Goal: Task Accomplishment & Management: Manage account settings

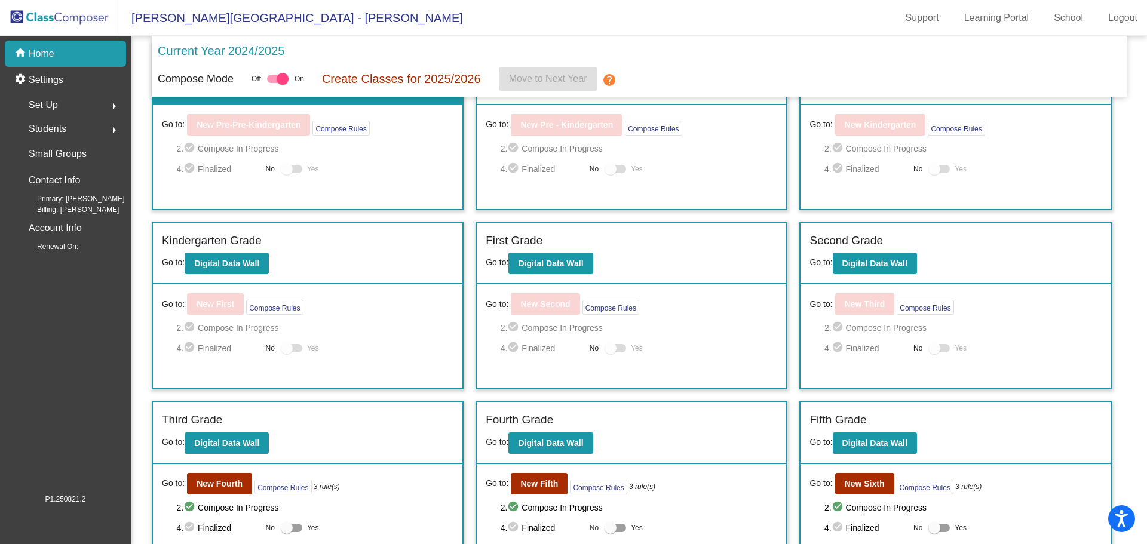
scroll to position [85, 0]
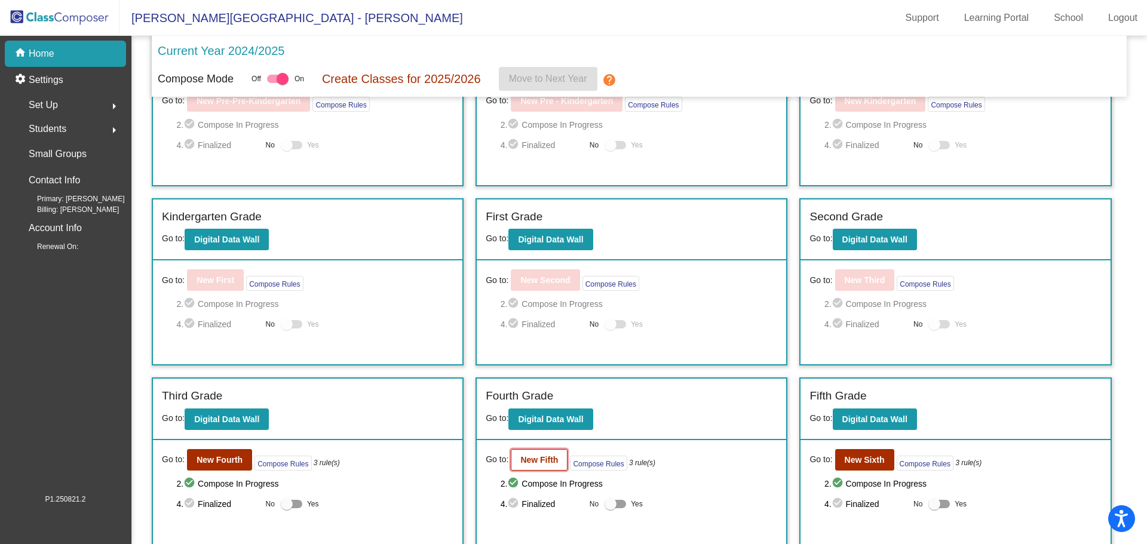
click at [532, 464] on b "New Fifth" at bounding box center [539, 460] width 38 height 10
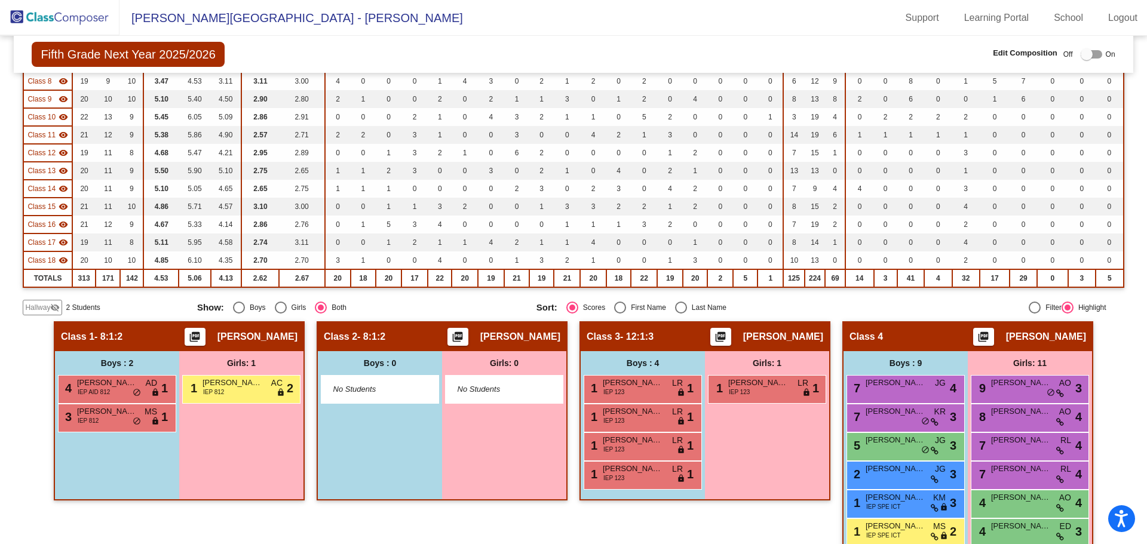
scroll to position [389, 0]
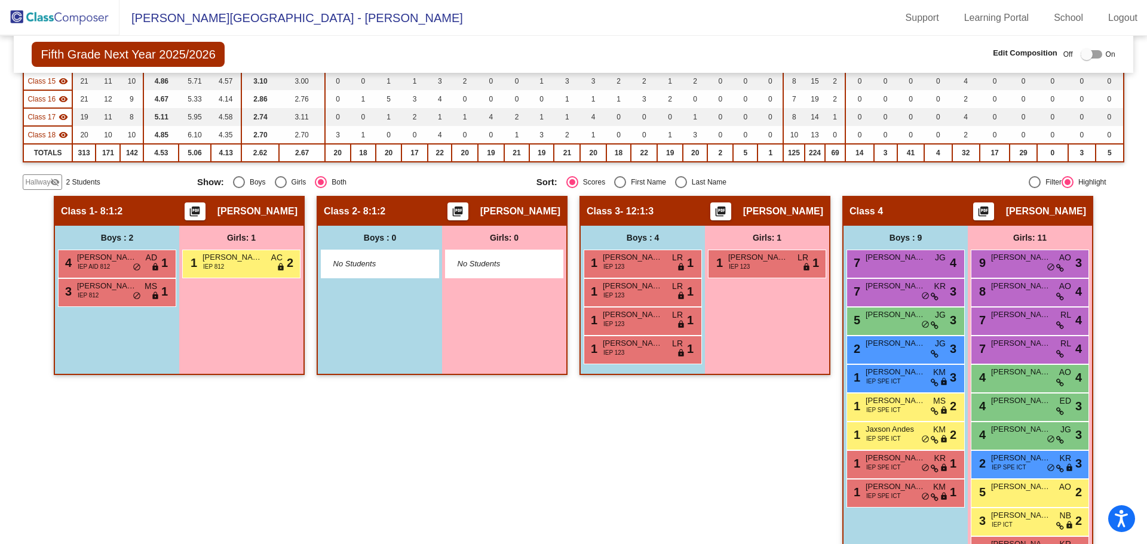
click at [53, 182] on mat-icon "visibility_off" at bounding box center [55, 182] width 10 height 10
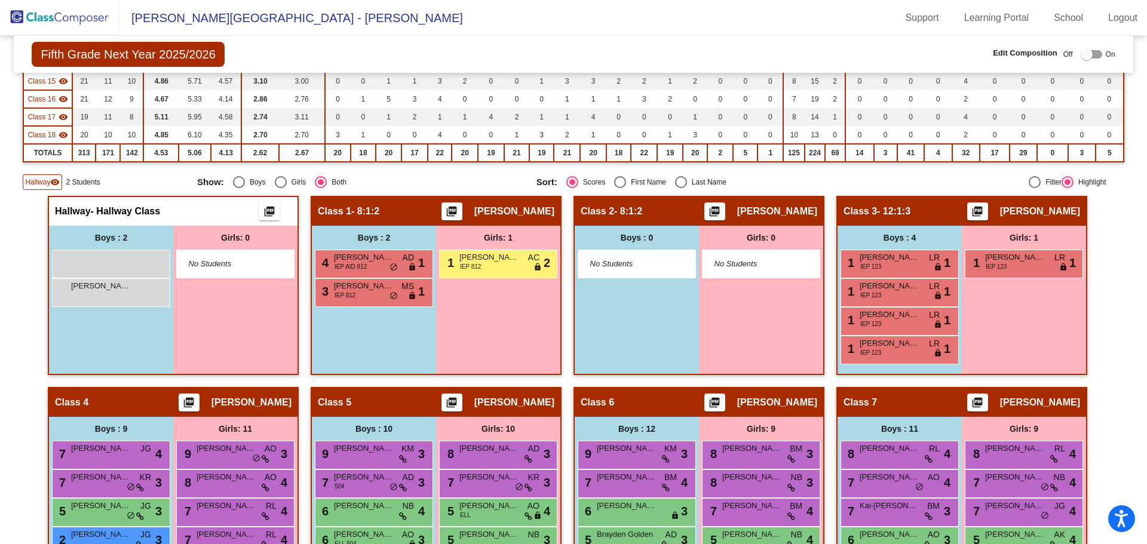
drag, startPoint x: 129, startPoint y: 289, endPoint x: 130, endPoint y: 321, distance: 32.9
click at [130, 321] on div "Boys : 2 lock do_not_disturb_alt [PERSON_NAME] lock do_not_disturb_alt" at bounding box center [111, 300] width 124 height 148
drag, startPoint x: 118, startPoint y: 290, endPoint x: 155, endPoint y: 327, distance: 52.0
click at [155, 327] on div "Boys : 2 lock do_not_disturb_alt [PERSON_NAME] lock do_not_disturb_alt" at bounding box center [111, 300] width 124 height 148
click at [127, 288] on span "[PERSON_NAME]" at bounding box center [101, 286] width 60 height 12
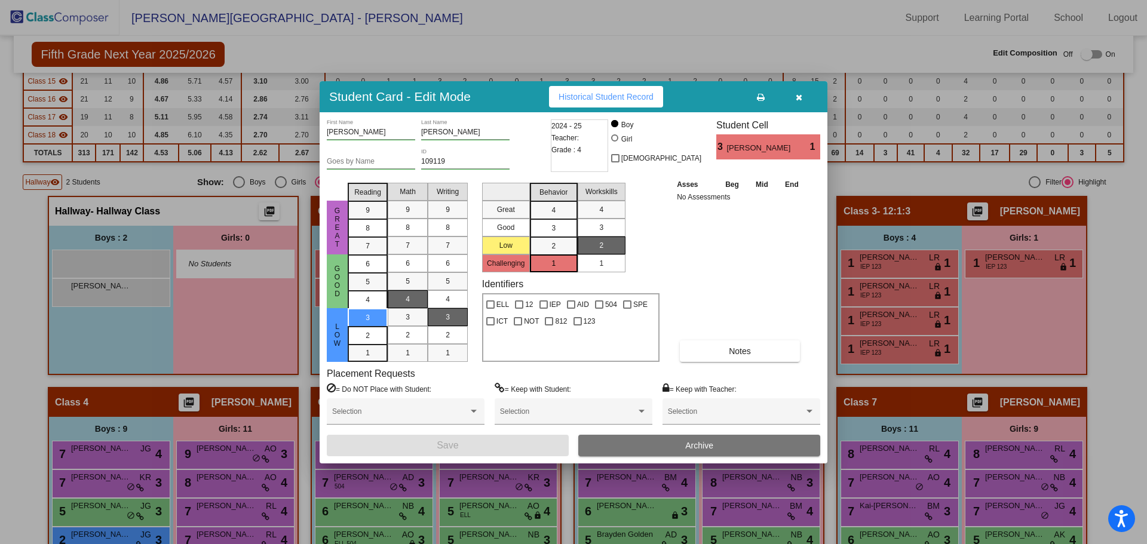
click at [798, 97] on icon "button" at bounding box center [799, 97] width 7 height 8
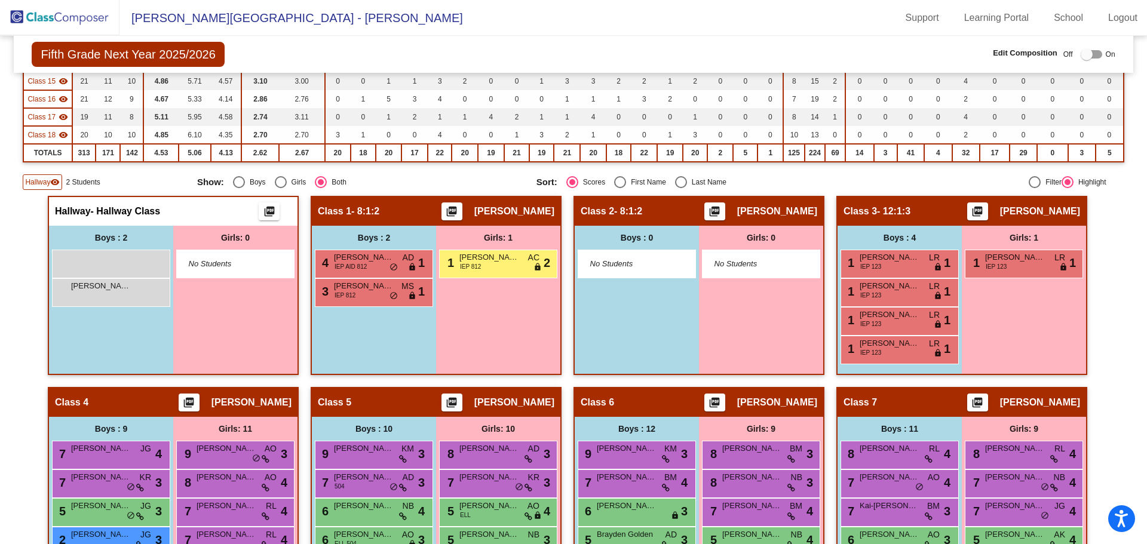
click at [1088, 56] on div at bounding box center [1092, 54] width 22 height 8
checkbox input "true"
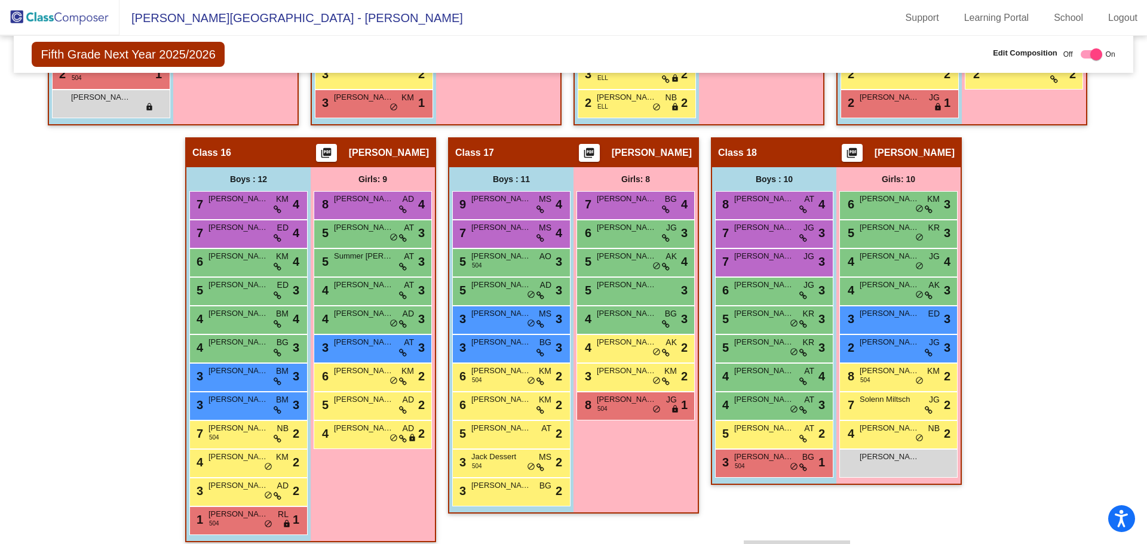
scroll to position [1899, 0]
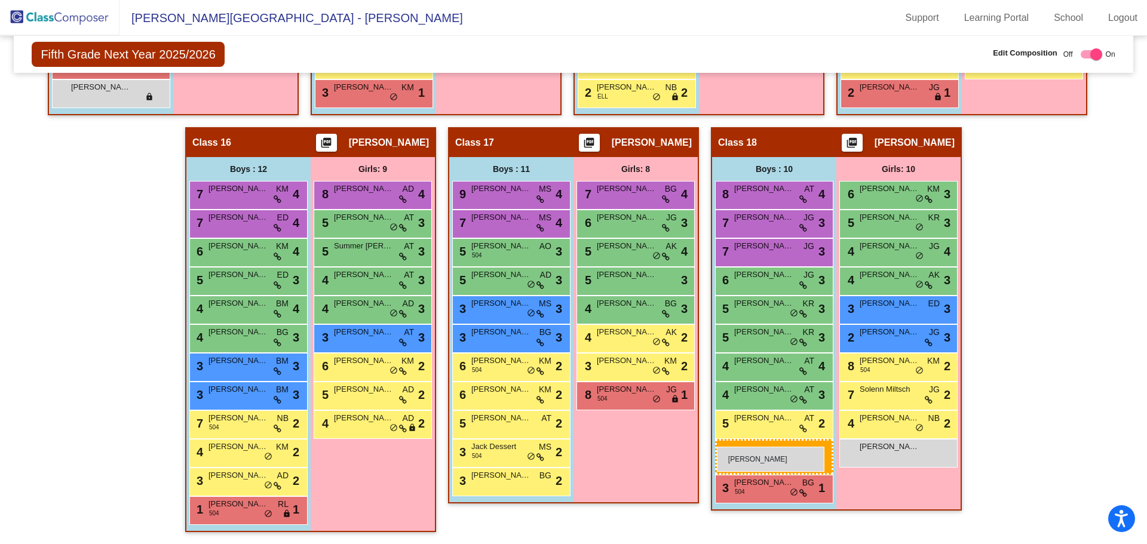
drag, startPoint x: 105, startPoint y: 311, endPoint x: 717, endPoint y: 447, distance: 626.5
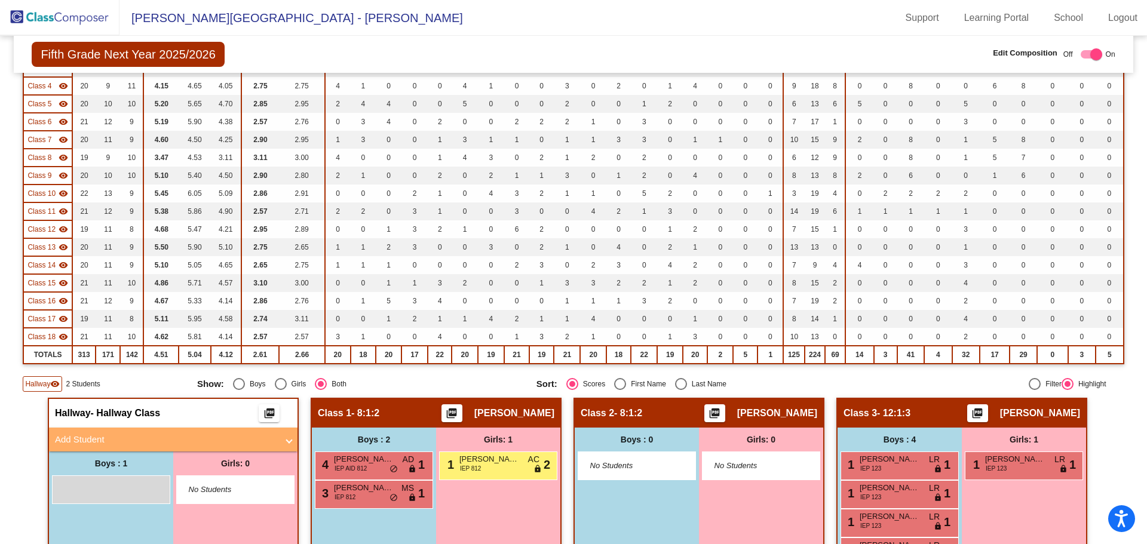
scroll to position [0, 0]
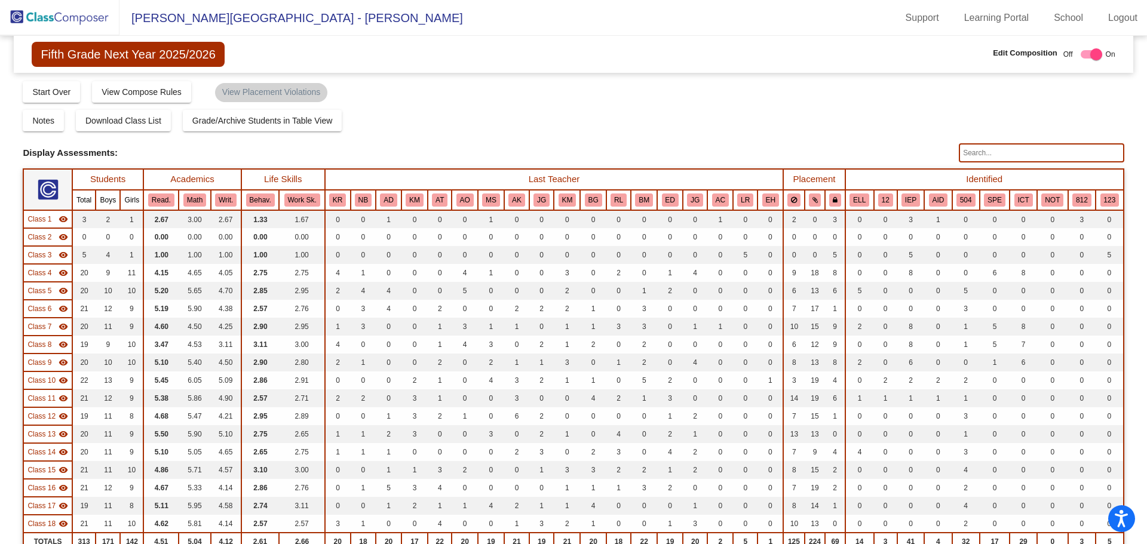
click at [976, 149] on input "text" at bounding box center [1041, 152] width 165 height 19
type input "[PERSON_NAME]"
drag, startPoint x: 983, startPoint y: 158, endPoint x: 922, endPoint y: 160, distance: 60.4
click at [922, 160] on div "Display Scores for Years: [DATE] - [DATE] [DATE] - [DATE] Display Assessments: …" at bounding box center [573, 152] width 1101 height 19
drag, startPoint x: 54, startPoint y: 16, endPoint x: 165, endPoint y: 30, distance: 112.6
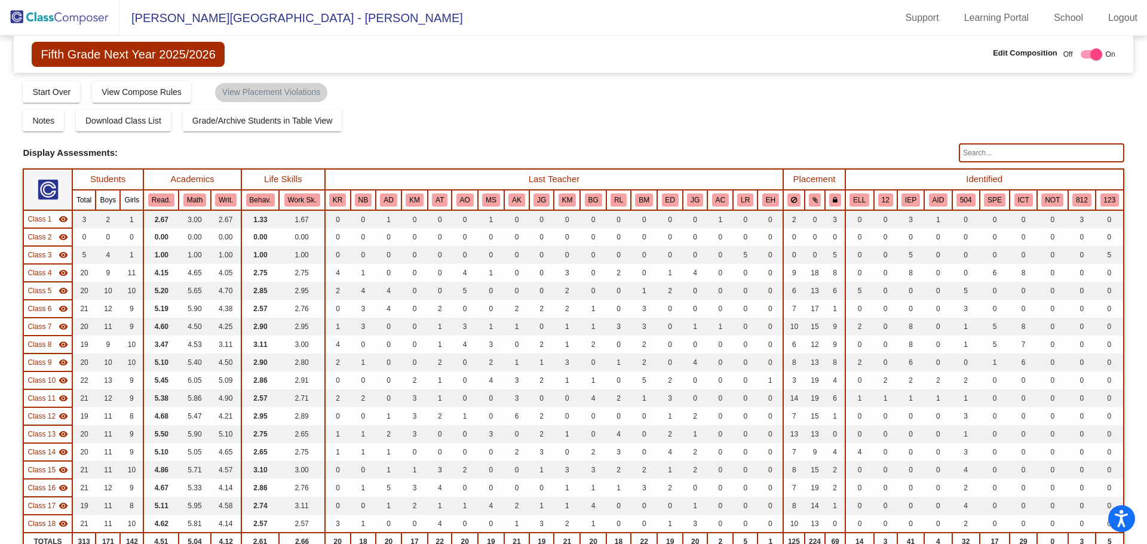
click at [54, 16] on img at bounding box center [59, 17] width 119 height 35
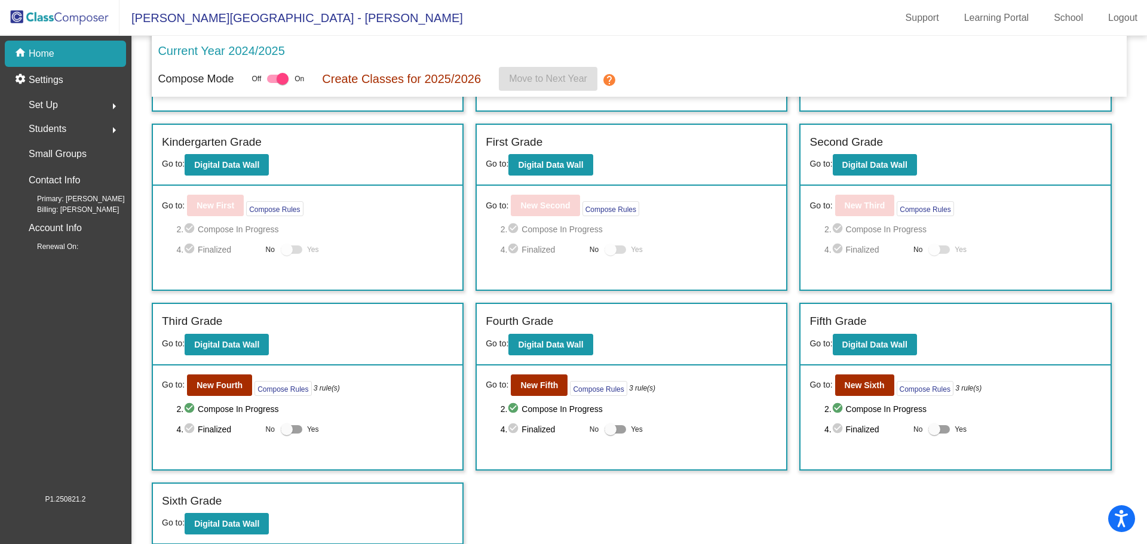
scroll to position [162, 0]
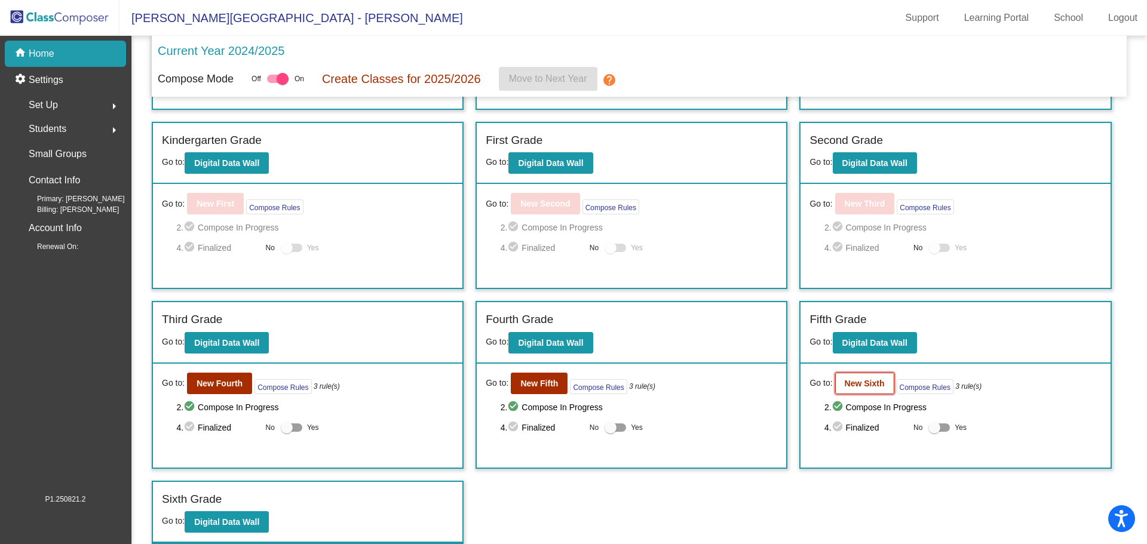
click at [854, 379] on b "New Sixth" at bounding box center [865, 384] width 40 height 10
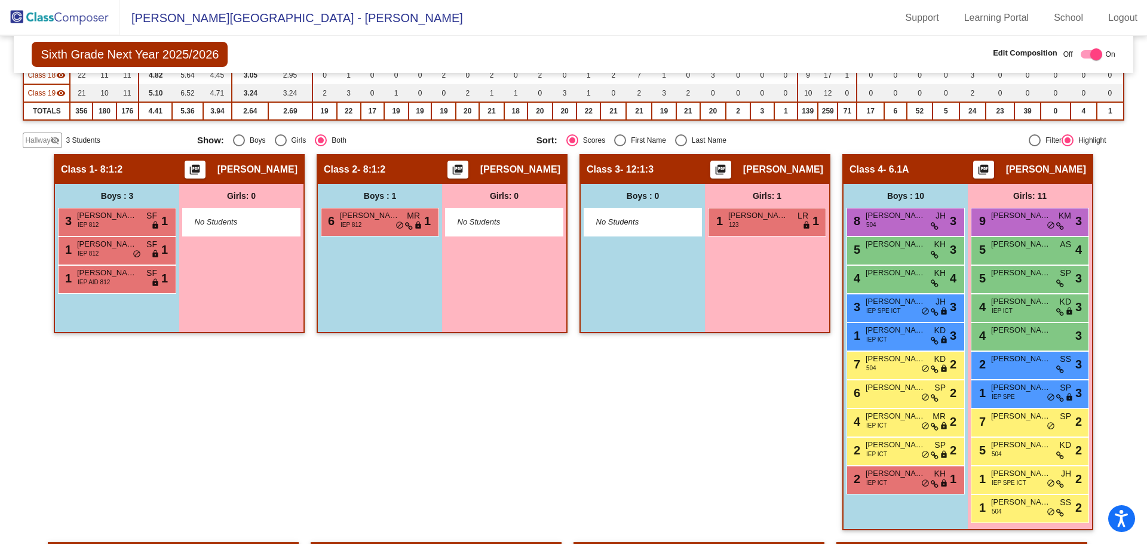
scroll to position [408, 0]
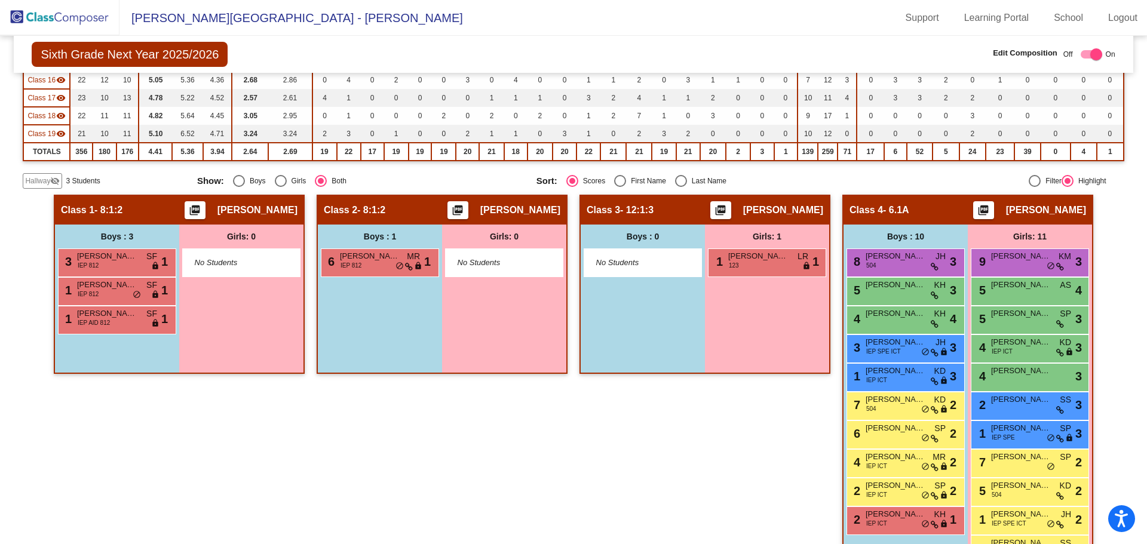
click at [76, 179] on span "3 Students" at bounding box center [83, 181] width 34 height 11
click at [57, 181] on mat-icon "visibility_off" at bounding box center [55, 181] width 10 height 10
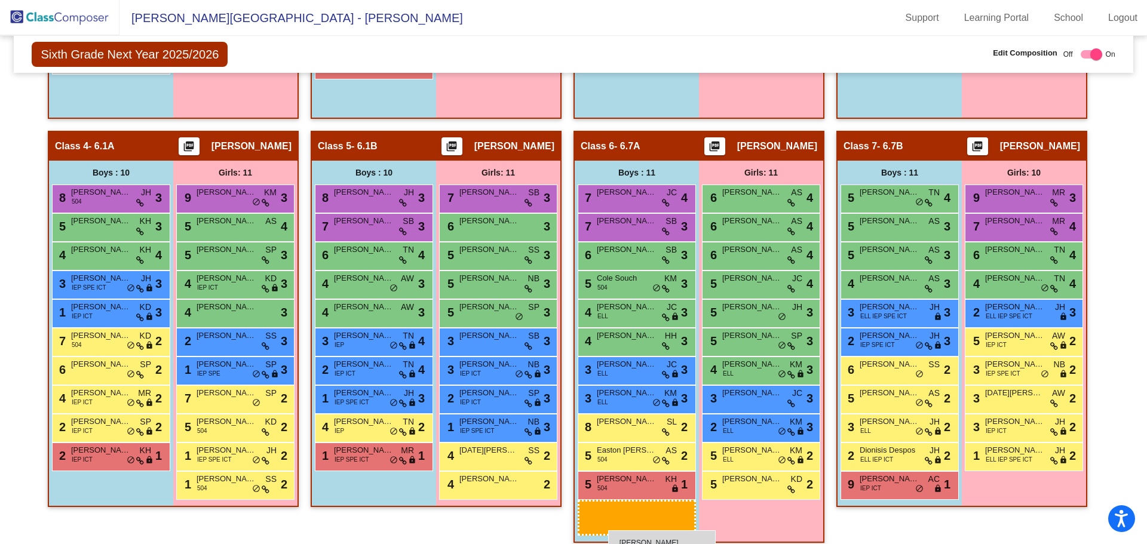
scroll to position [670, 0]
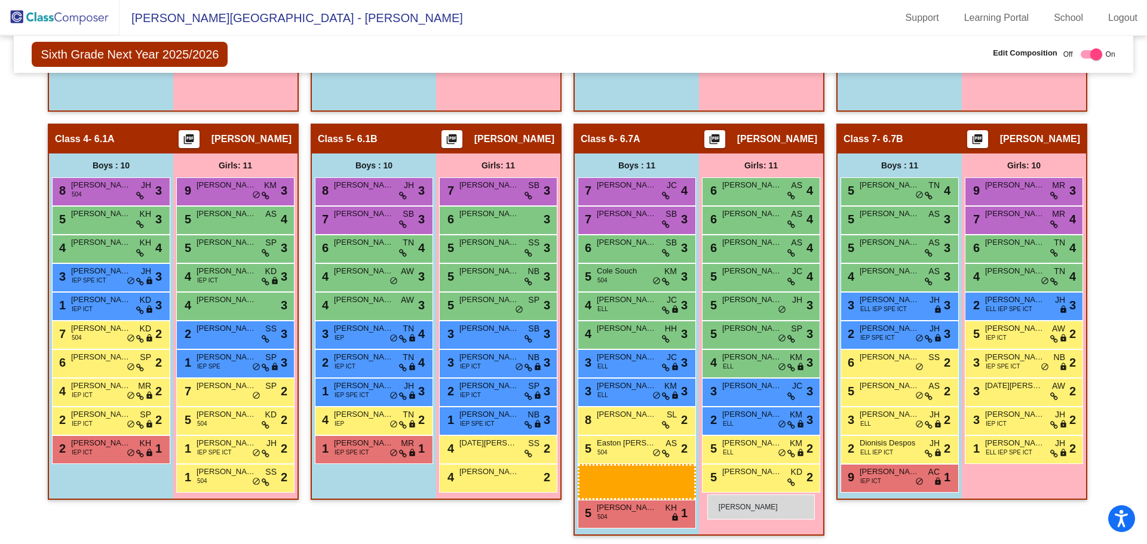
drag, startPoint x: 108, startPoint y: 339, endPoint x: 707, endPoint y: 495, distance: 619.5
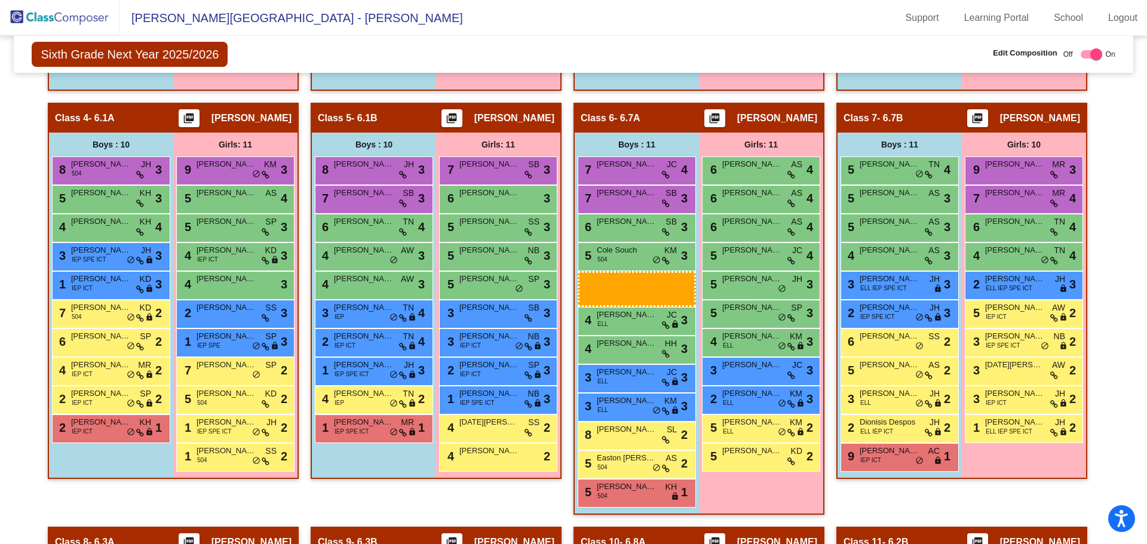
scroll to position [701, 0]
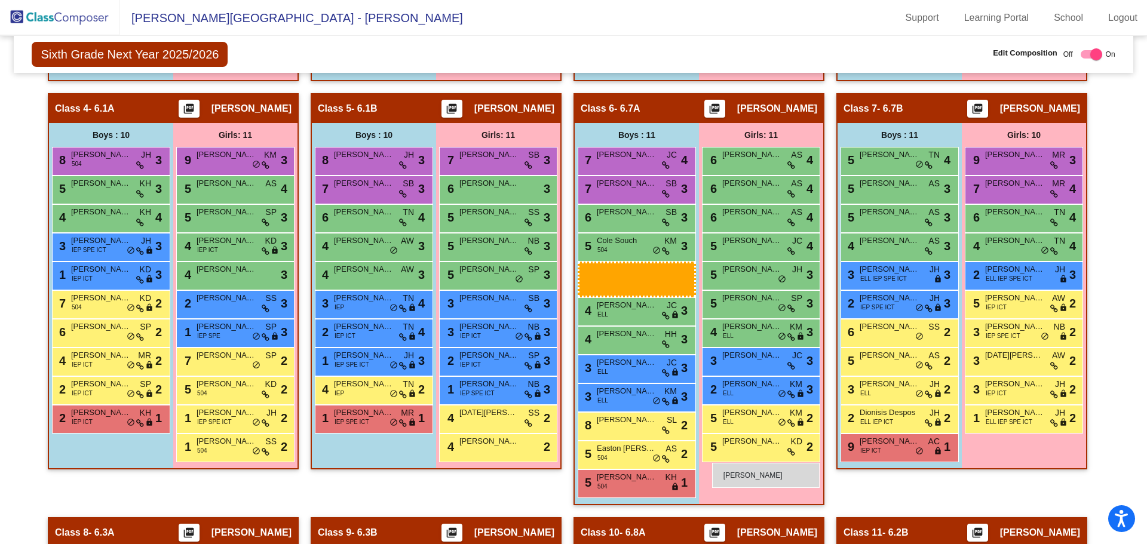
drag, startPoint x: 95, startPoint y: 253, endPoint x: 712, endPoint y: 463, distance: 651.7
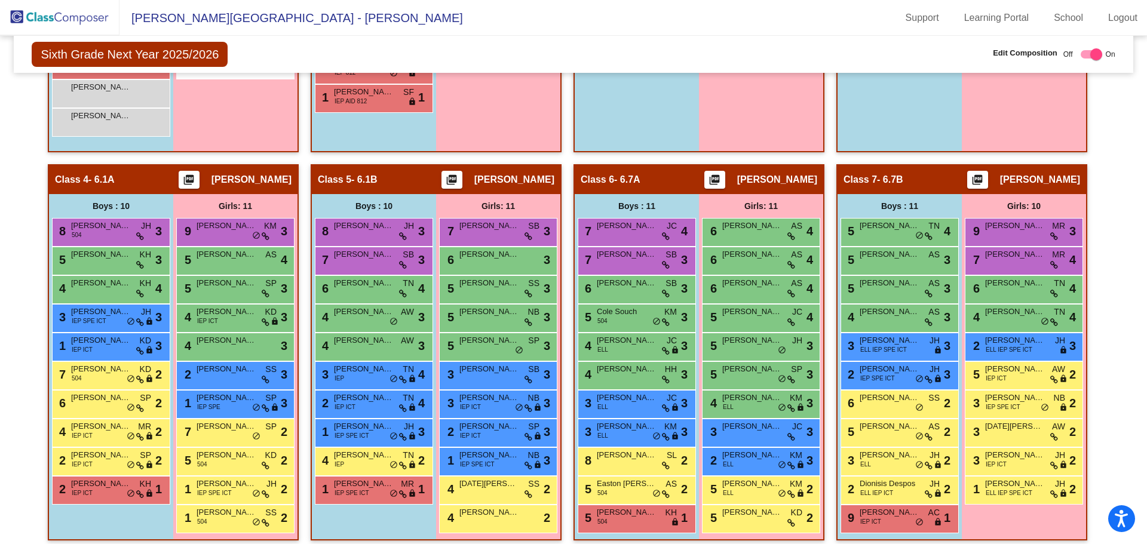
scroll to position [581, 0]
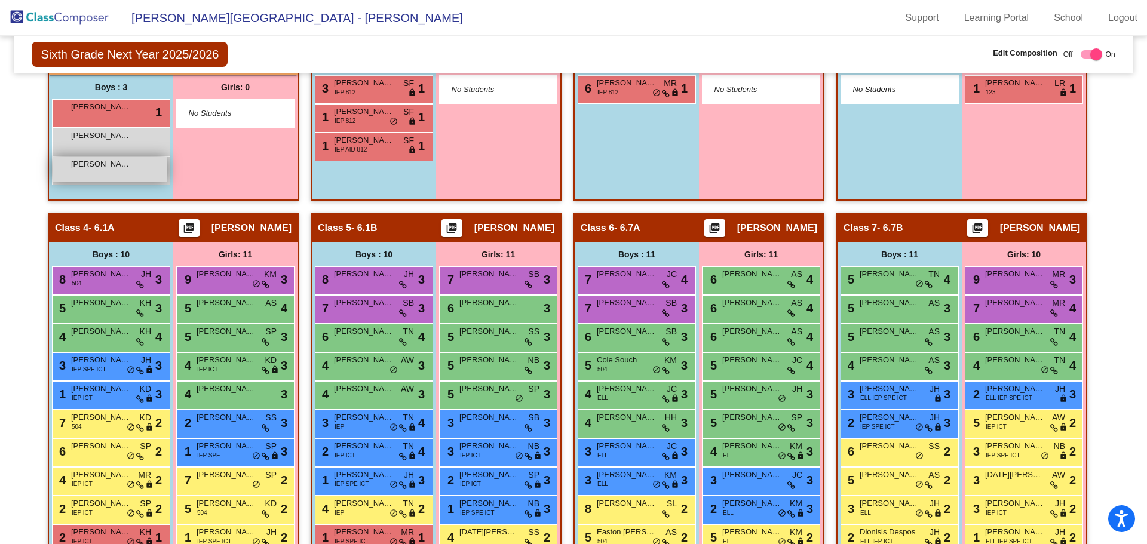
click at [113, 170] on span "[PERSON_NAME]" at bounding box center [101, 164] width 60 height 12
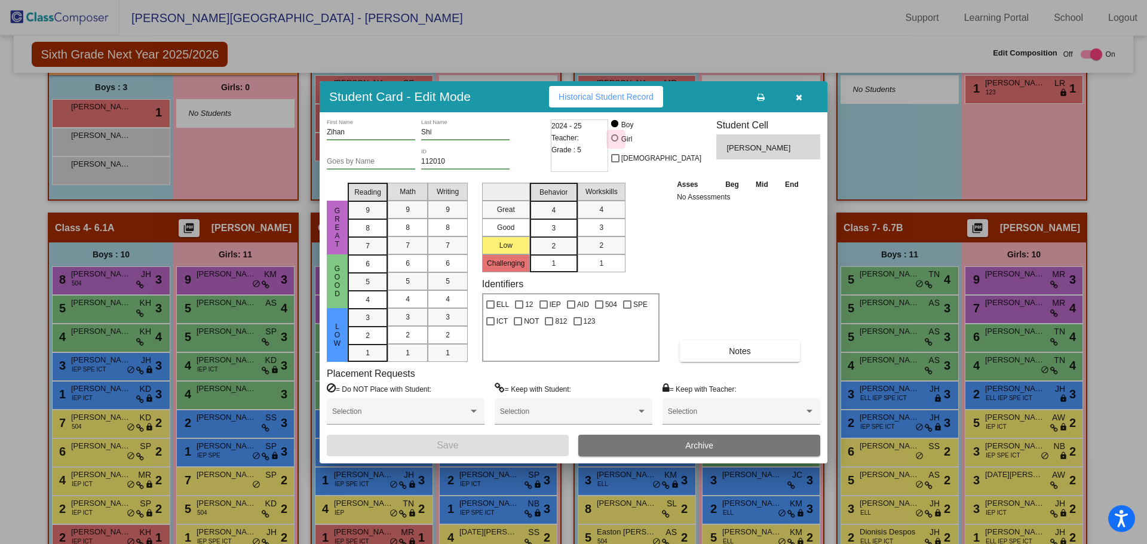
click at [618, 138] on div at bounding box center [614, 137] width 7 height 7
click at [616, 144] on input "Girl" at bounding box center [615, 144] width 1 height 1
radio input "true"
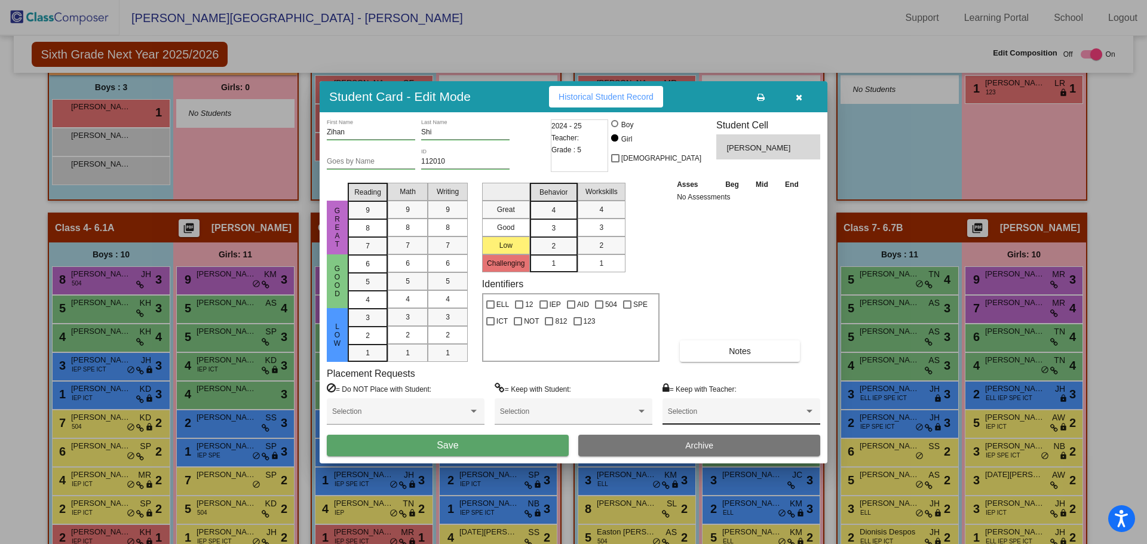
click at [745, 409] on div "Selection" at bounding box center [741, 415] width 147 height 22
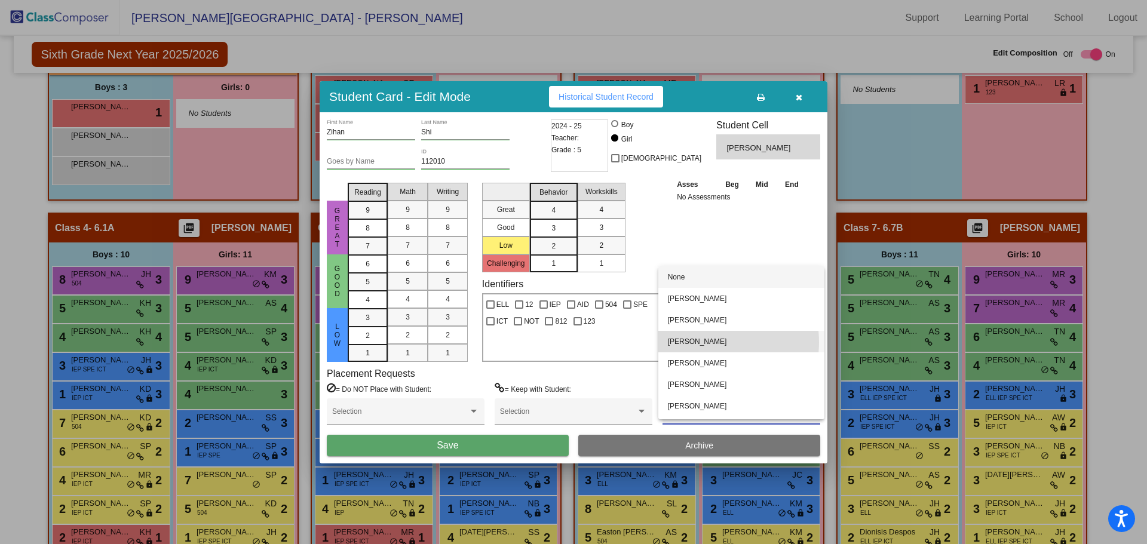
click at [704, 342] on span "[PERSON_NAME]" at bounding box center [741, 342] width 147 height 22
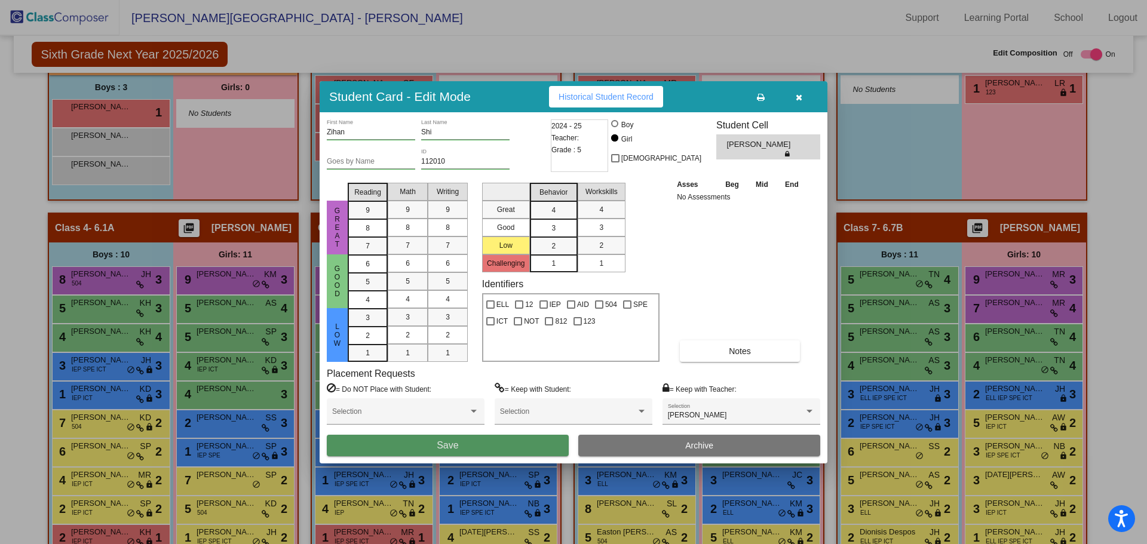
click at [453, 449] on span "Save" at bounding box center [448, 445] width 22 height 10
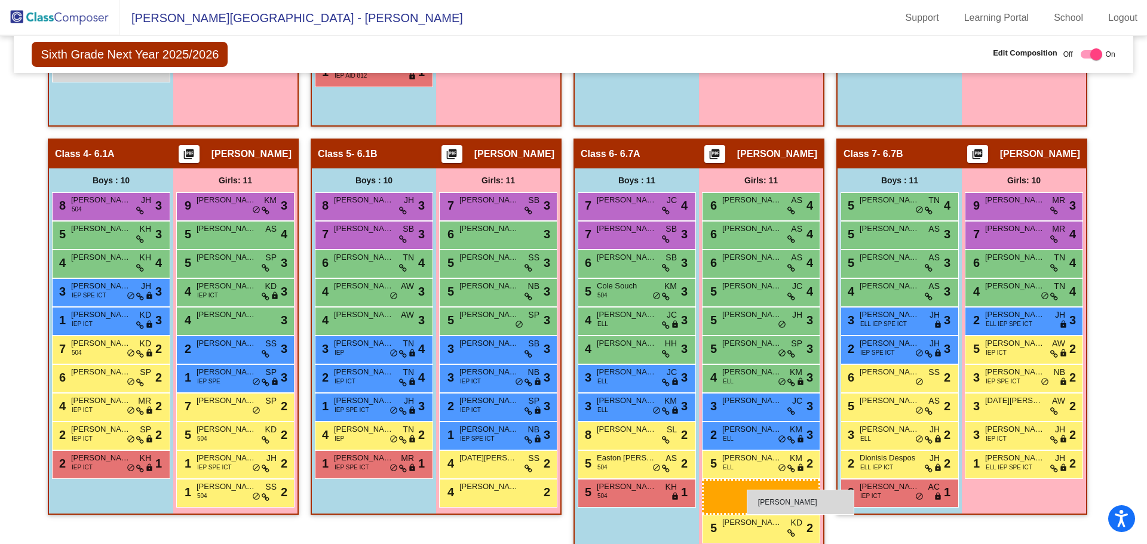
scroll to position [655, 0]
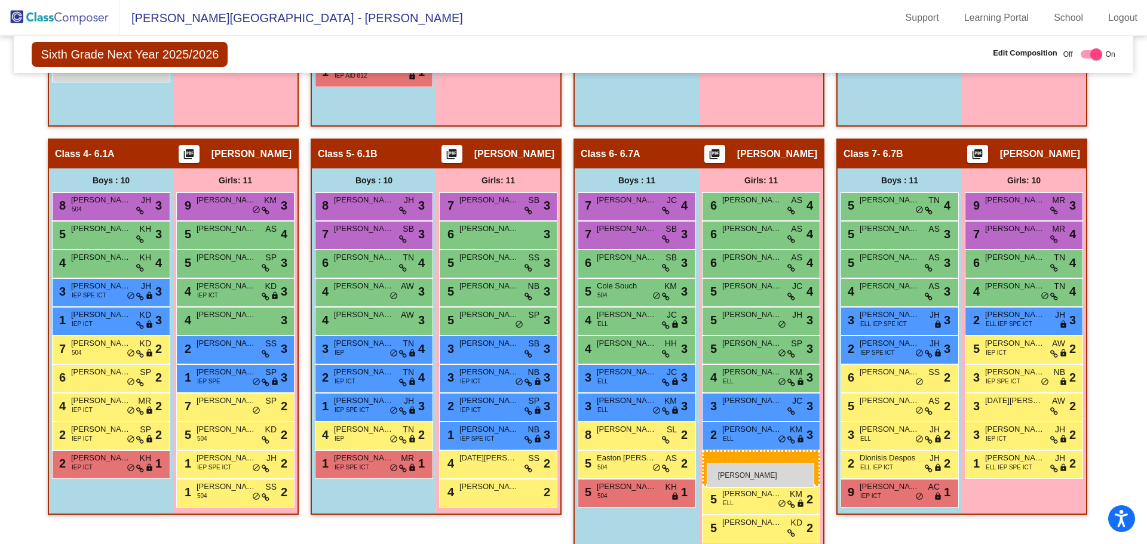
drag, startPoint x: 226, startPoint y: 108, endPoint x: 707, endPoint y: 463, distance: 597.1
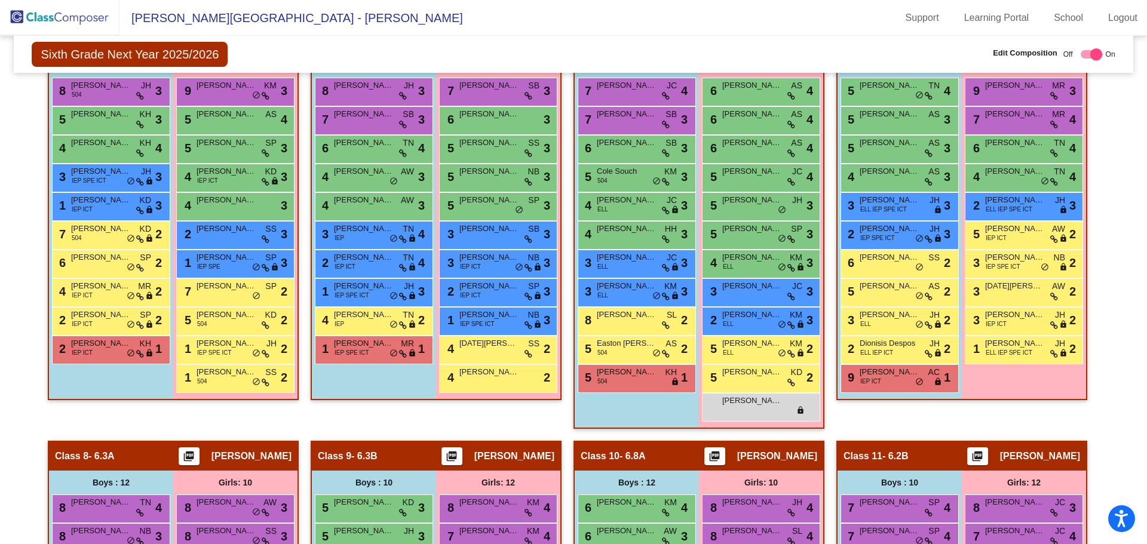
scroll to position [772, 0]
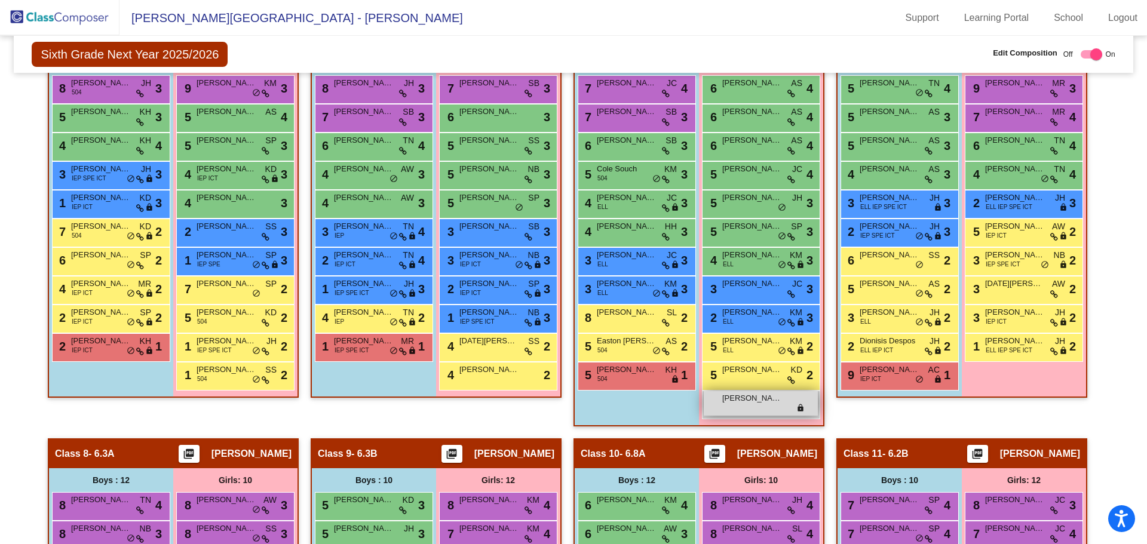
click at [743, 409] on div "Zihan Shi lock do_not_disturb_alt" at bounding box center [761, 403] width 114 height 24
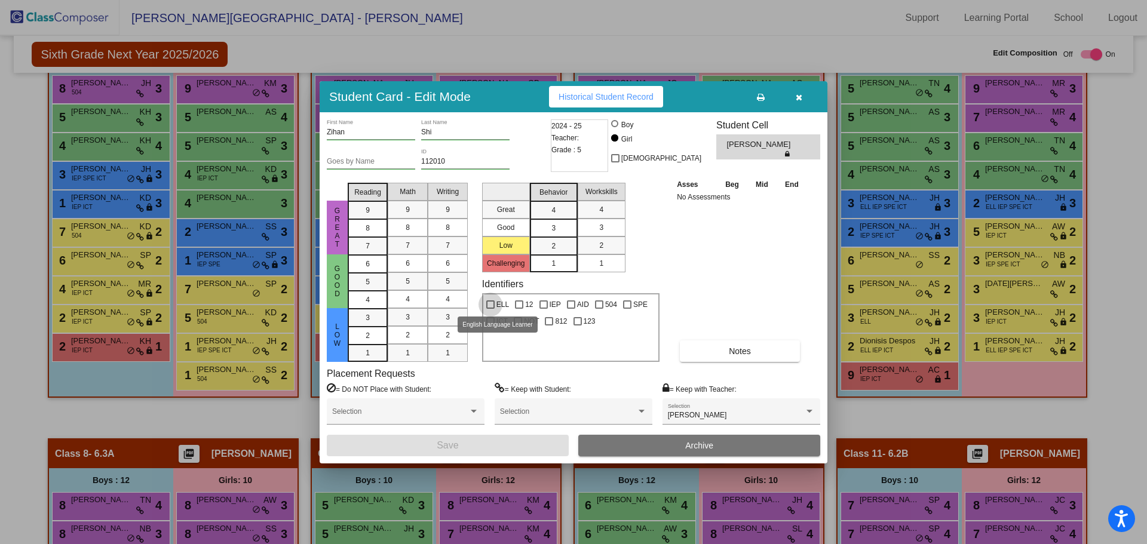
click at [492, 308] on div at bounding box center [490, 304] width 8 height 8
click at [490, 309] on input "ELL" at bounding box center [490, 309] width 1 height 1
checkbox input "true"
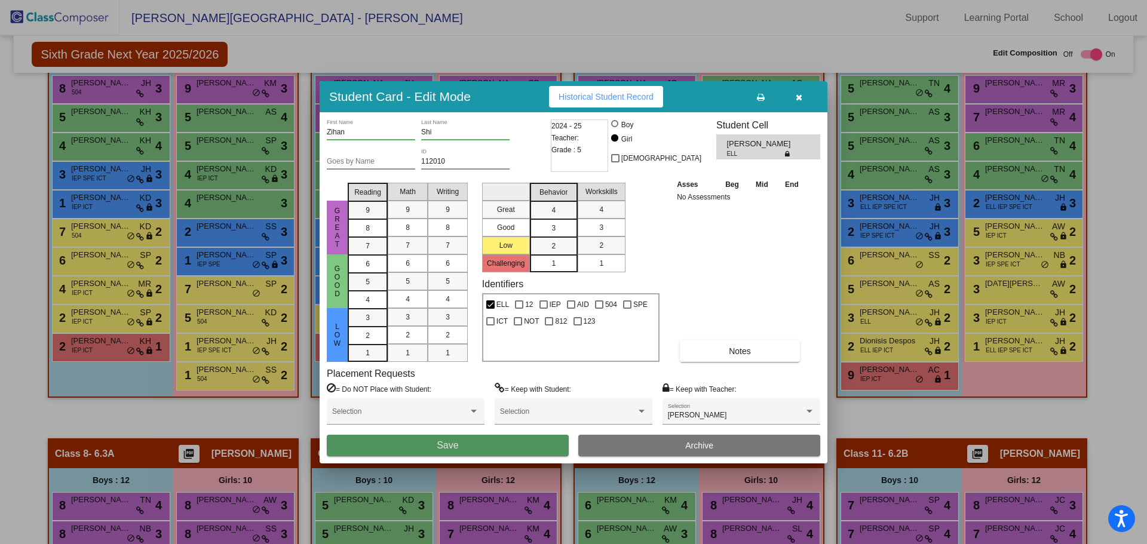
click at [457, 443] on span "Save" at bounding box center [448, 445] width 22 height 10
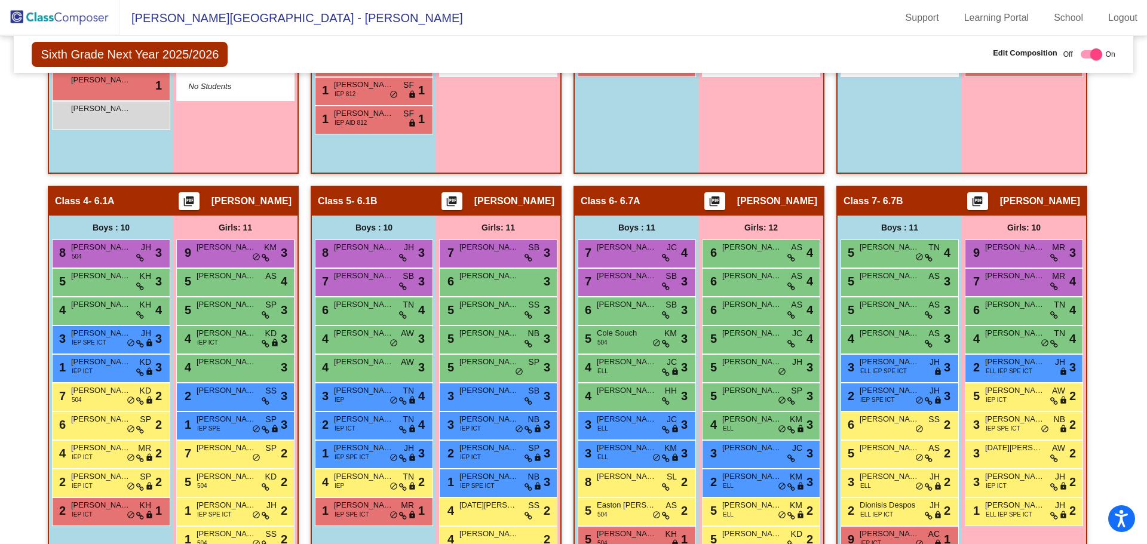
scroll to position [556, 0]
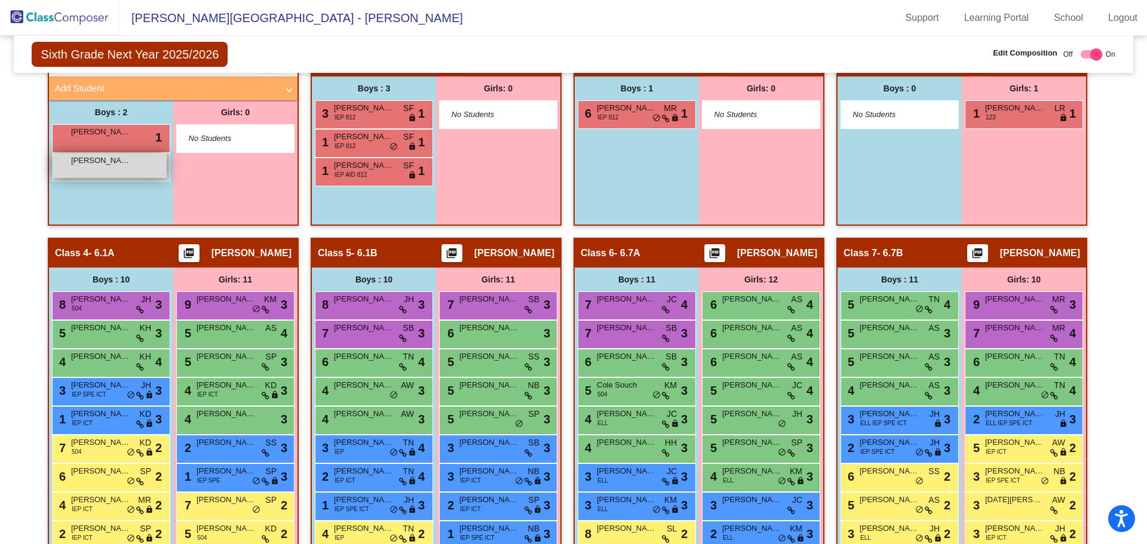
click at [74, 161] on span "[PERSON_NAME]" at bounding box center [101, 161] width 60 height 12
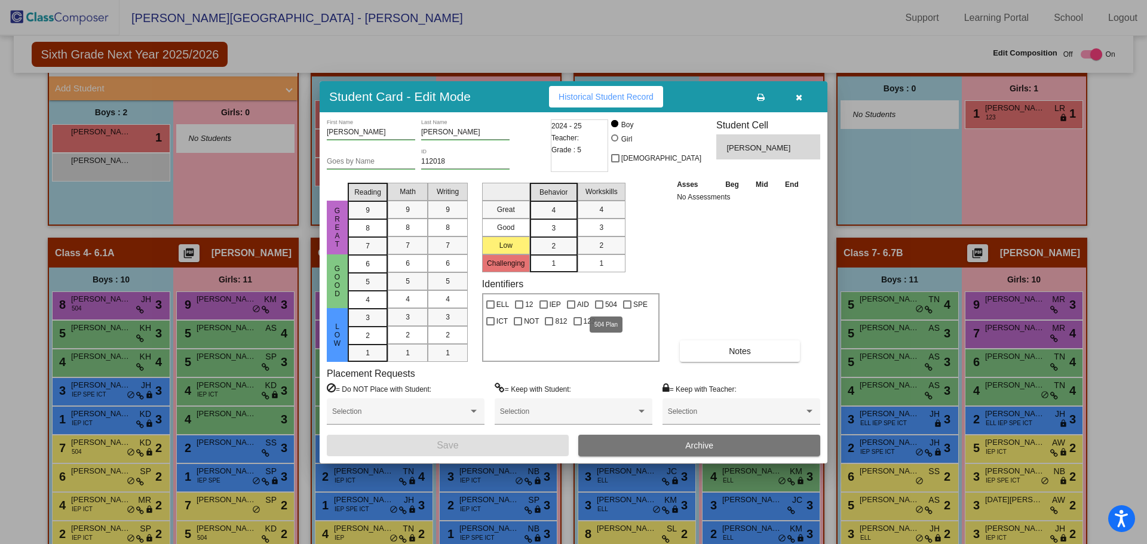
click at [600, 305] on div at bounding box center [599, 304] width 8 height 8
click at [599, 309] on input "504" at bounding box center [599, 309] width 1 height 1
checkbox input "true"
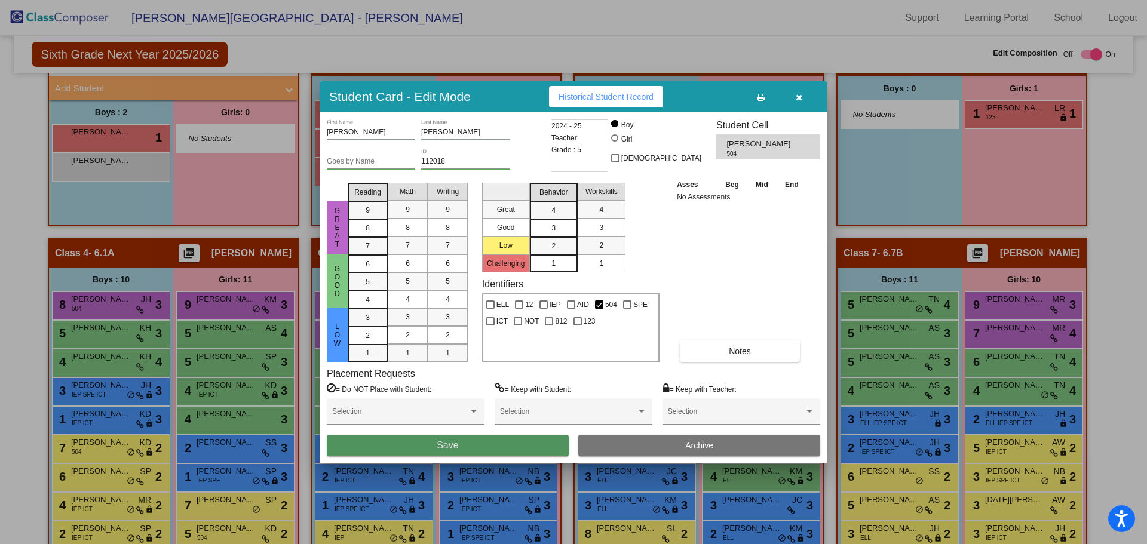
click at [465, 447] on button "Save" at bounding box center [448, 446] width 242 height 22
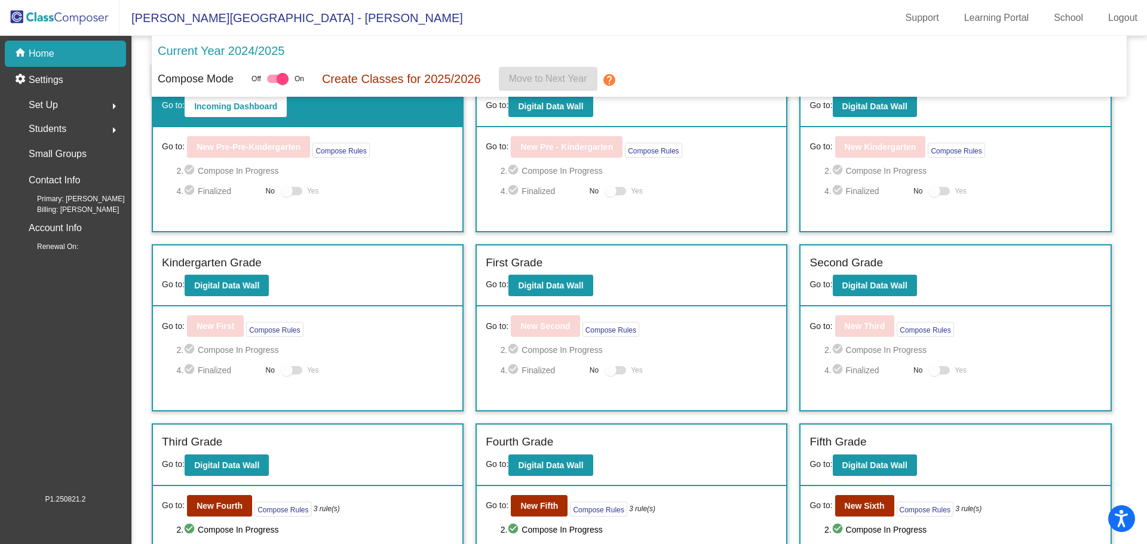
scroll to position [71, 0]
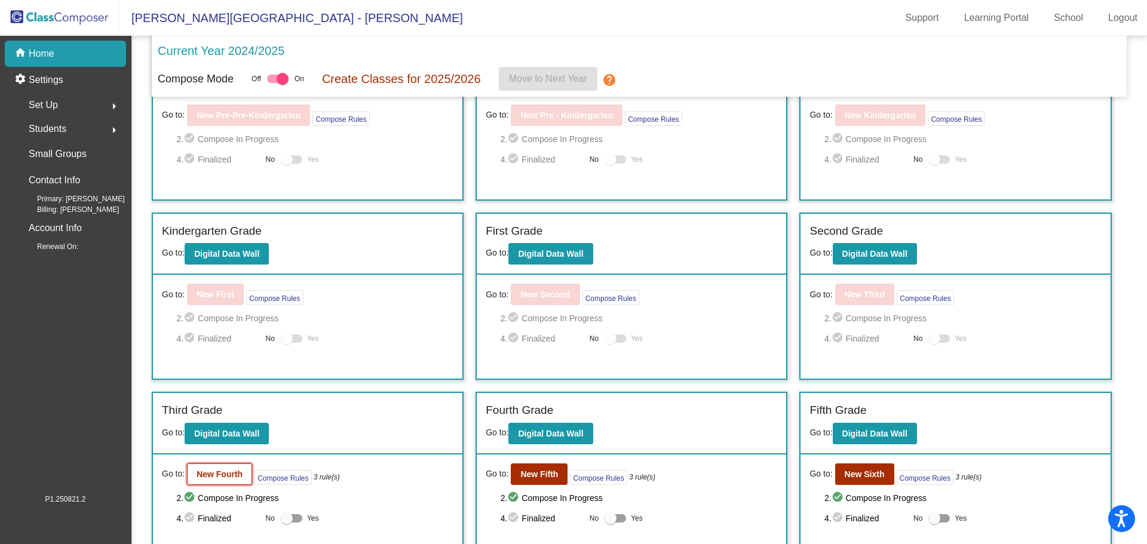
click at [211, 470] on b "New Fourth" at bounding box center [220, 474] width 46 height 10
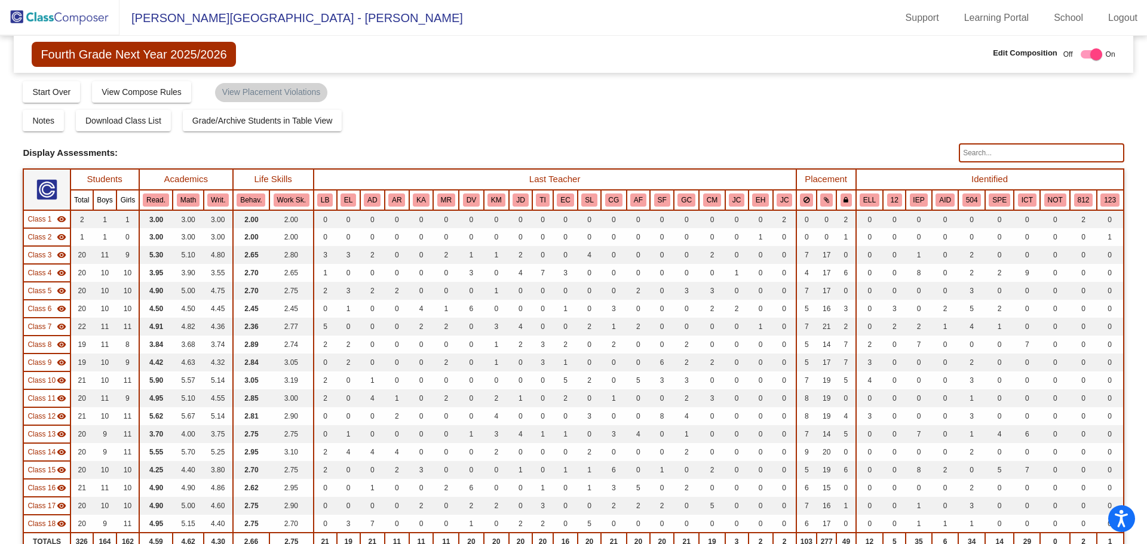
click at [970, 148] on input "text" at bounding box center [1041, 152] width 165 height 19
type input "gaikwa"
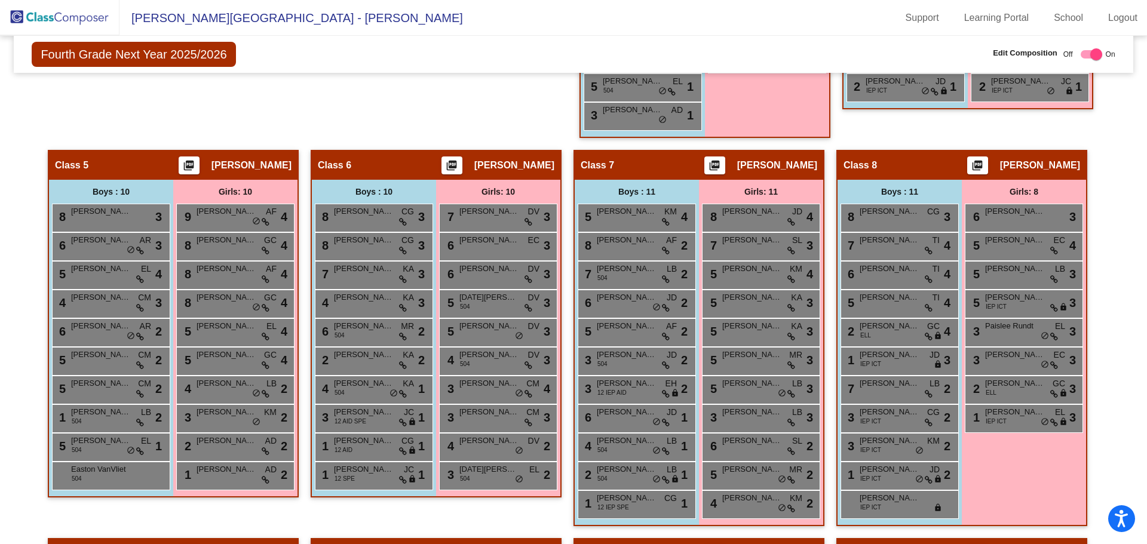
scroll to position [852, 0]
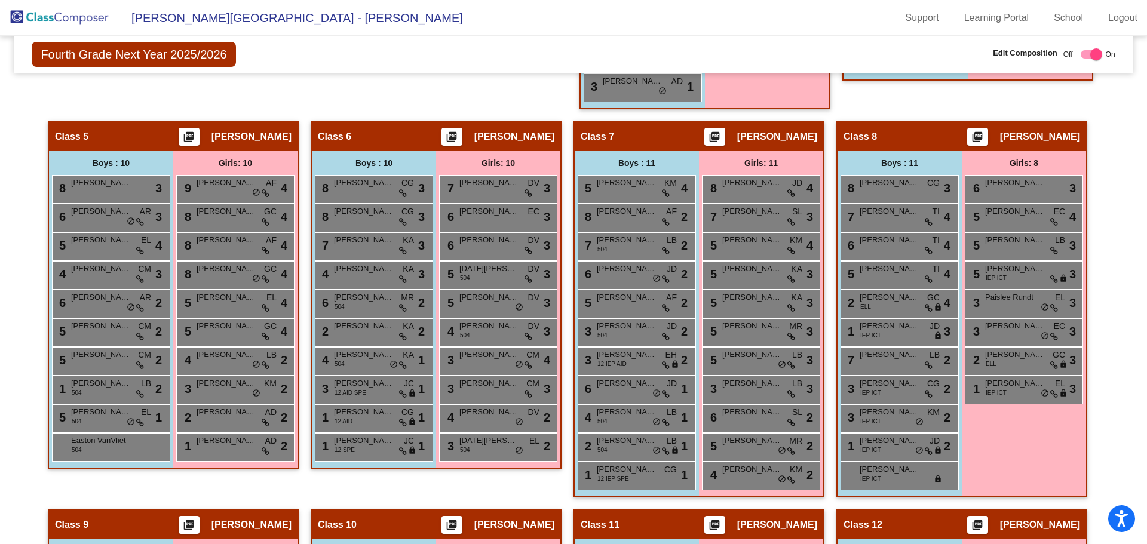
click at [1090, 56] on div at bounding box center [1096, 54] width 12 height 12
checkbox input "false"
